Goal: Transaction & Acquisition: Purchase product/service

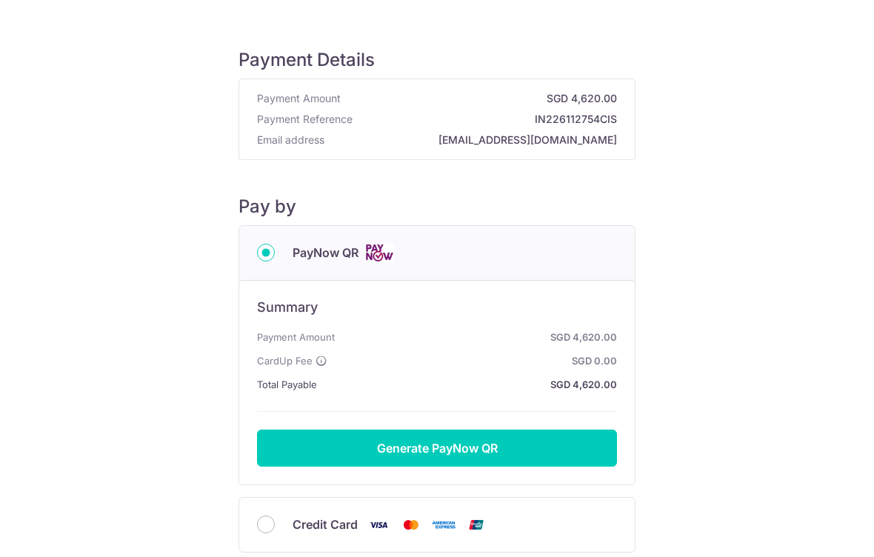
click at [437, 453] on button "Generate PayNow QR" at bounding box center [437, 448] width 360 height 37
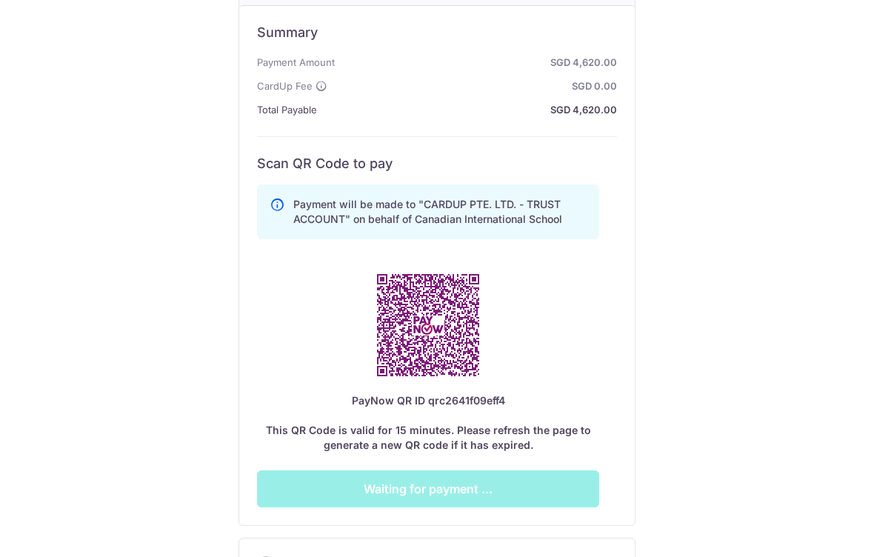
scroll to position [268, 0]
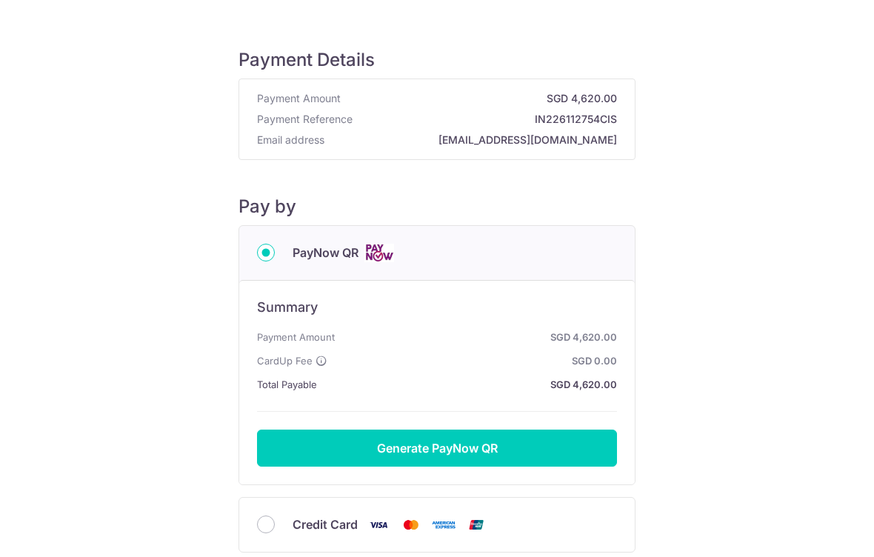
click at [493, 456] on button "Generate PayNow QR" at bounding box center [437, 448] width 360 height 37
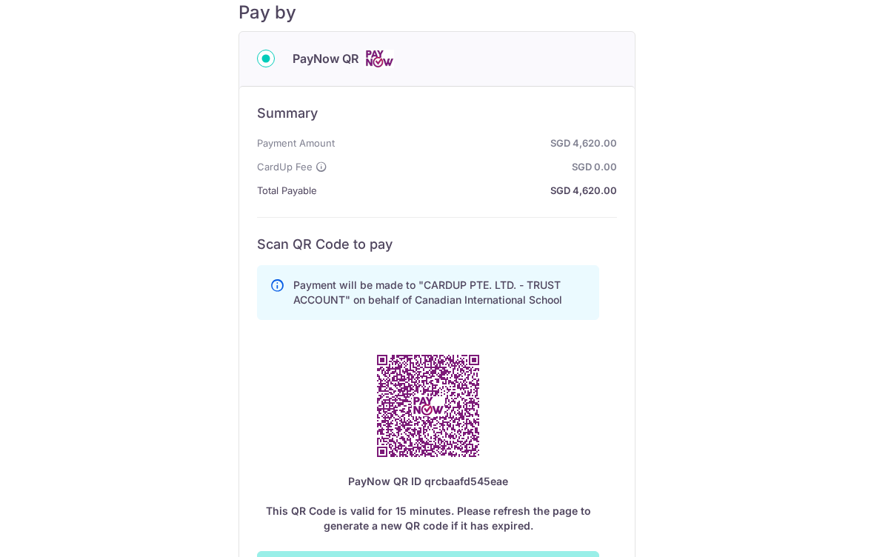
scroll to position [152, 0]
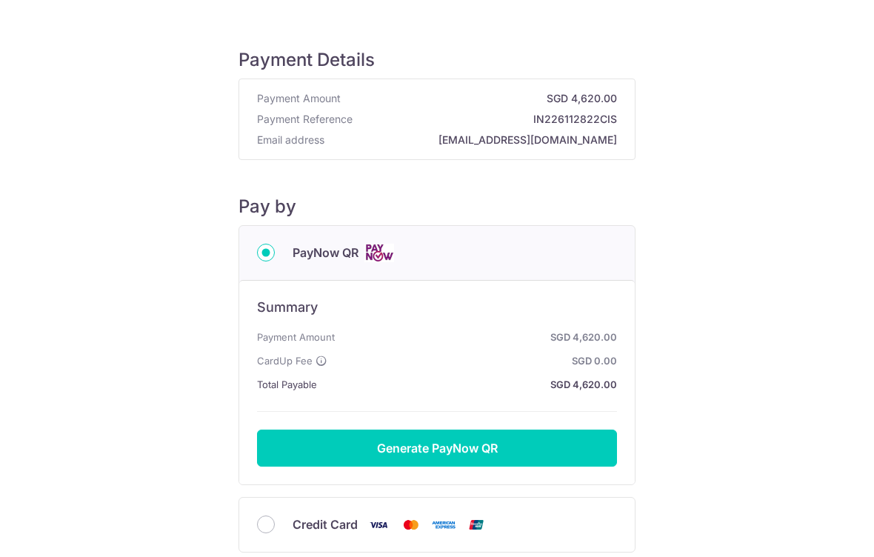
click at [439, 446] on button "Generate PayNow QR" at bounding box center [437, 448] width 360 height 37
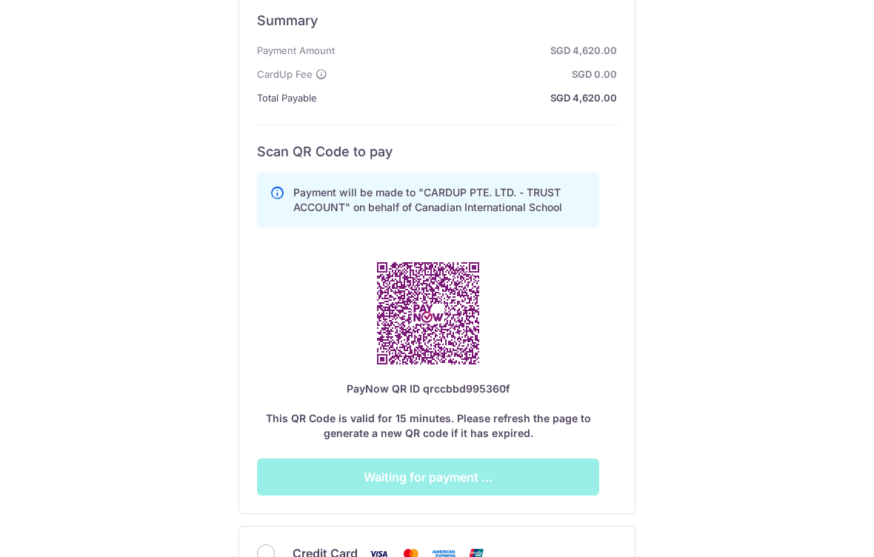
scroll to position [297, 0]
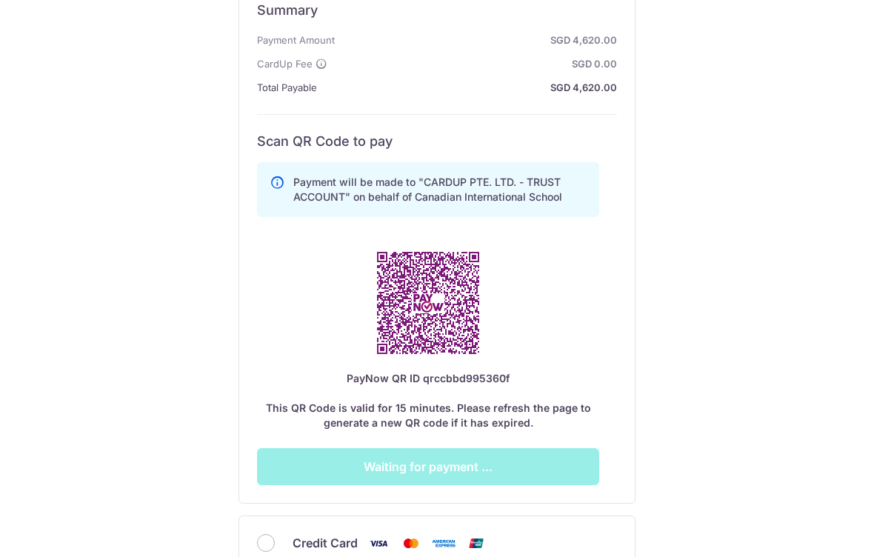
click at [700, 295] on div "Payment Details Payment Amount SGD 4,620.00 Payment Reference IN226112822CIS Em…" at bounding box center [437, 179] width 803 height 904
